Goal: Book appointment/travel/reservation

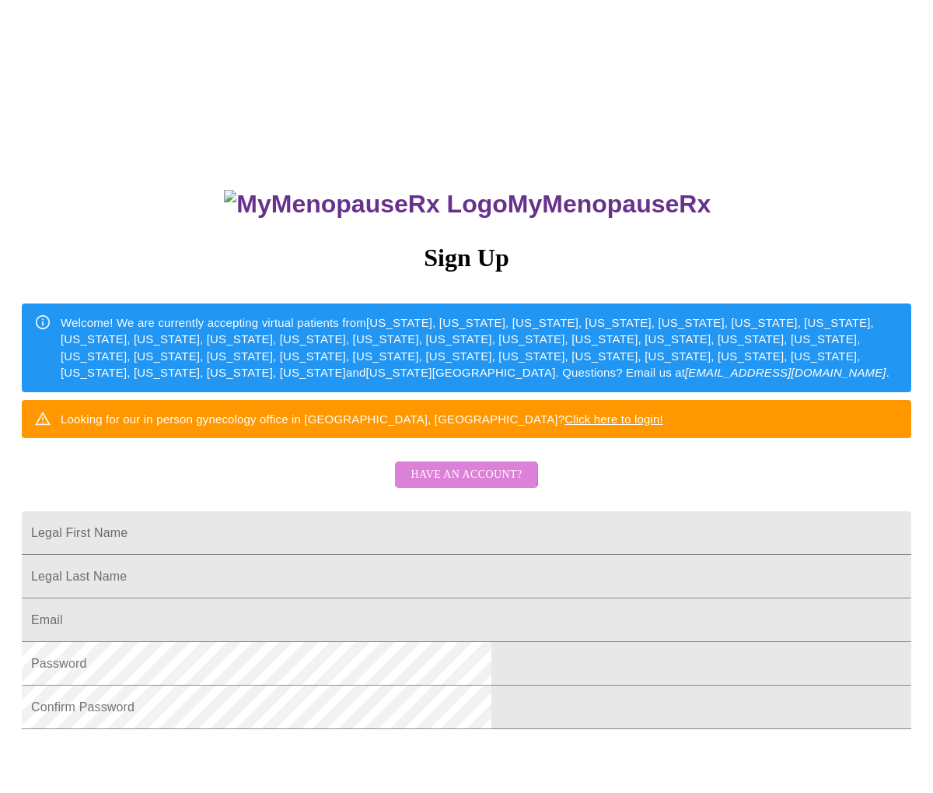
click at [450, 485] on span "Have an account?" at bounding box center [466, 474] width 111 height 19
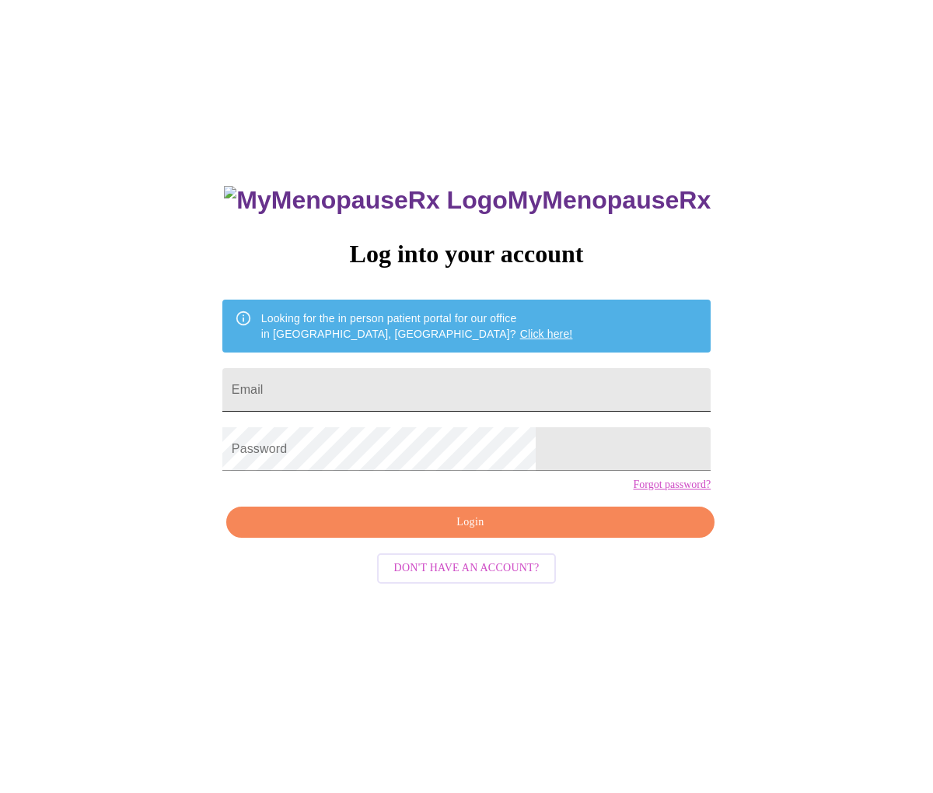
click at [382, 368] on input "Email" at bounding box center [466, 390] width 488 height 44
type input "[EMAIL_ADDRESS][DOMAIN_NAME]"
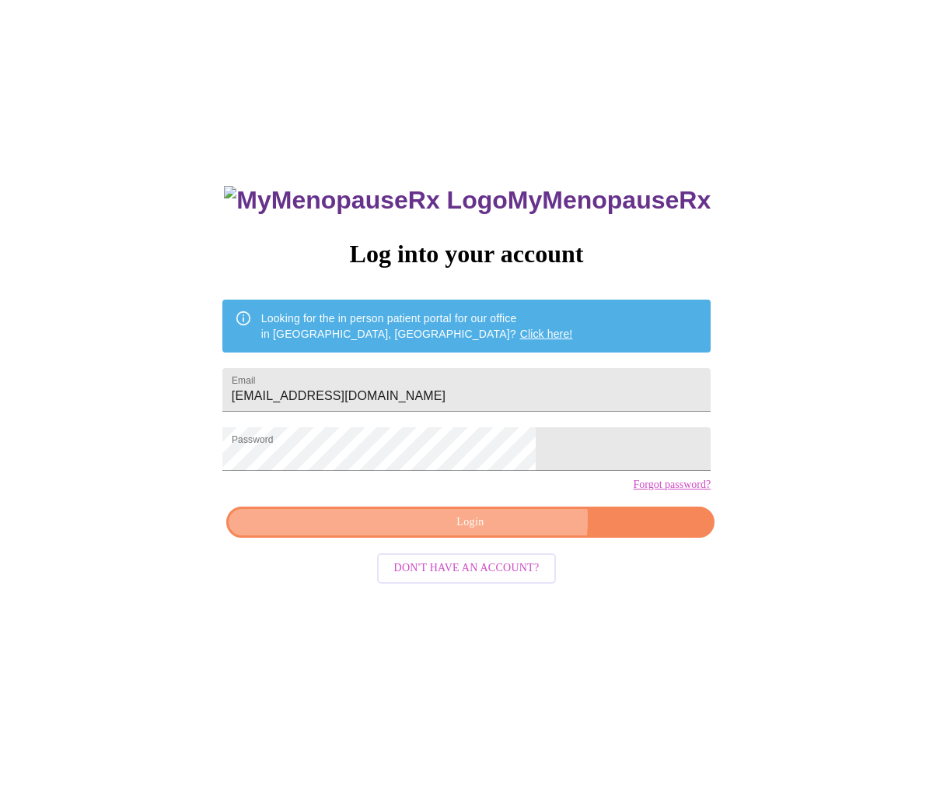
click at [494, 532] on span "Login" at bounding box center [470, 522] width 453 height 19
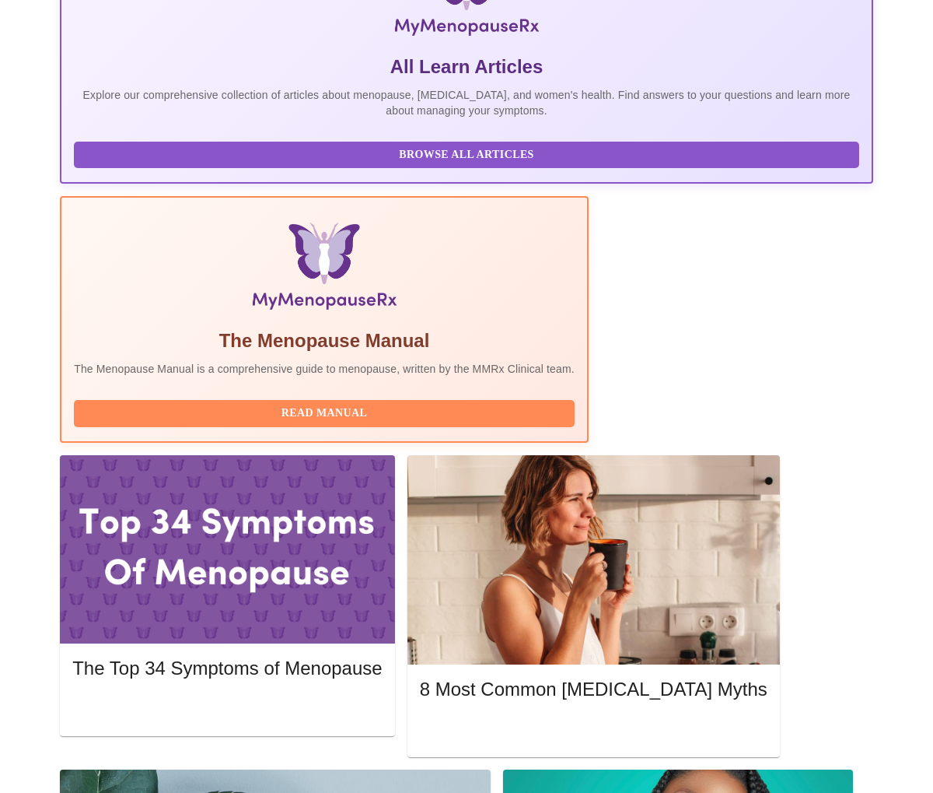
scroll to position [336, 0]
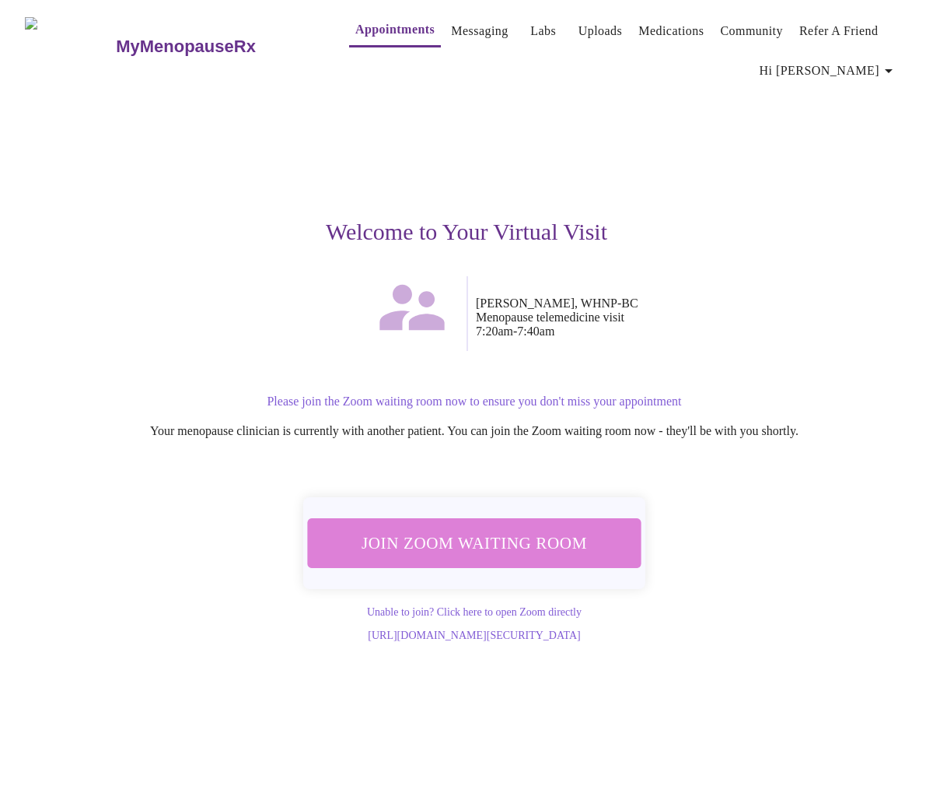
click at [490, 529] on span "Join Zoom Waiting Room" at bounding box center [474, 543] width 294 height 29
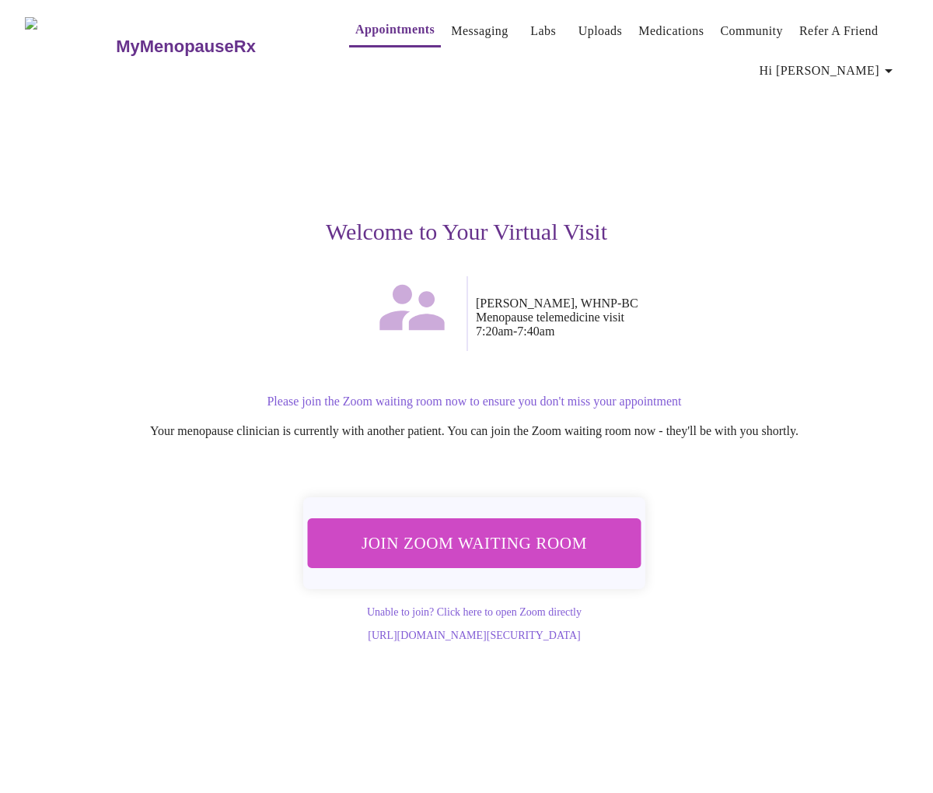
click at [492, 543] on span "Join Zoom Waiting Room" at bounding box center [474, 543] width 294 height 29
click at [490, 635] on link "[URL][DOMAIN_NAME][SECURITY_DATA]" at bounding box center [474, 635] width 212 height 12
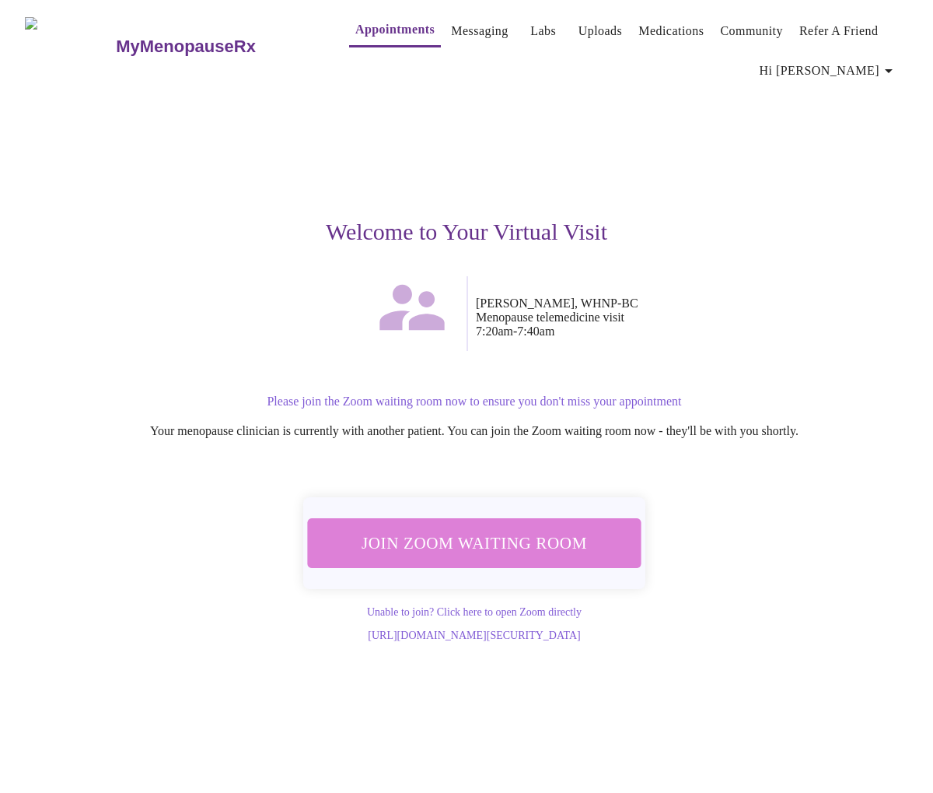
click at [501, 529] on span "Join Zoom Waiting Room" at bounding box center [475, 543] width 296 height 29
